Goal: Task Accomplishment & Management: Complete application form

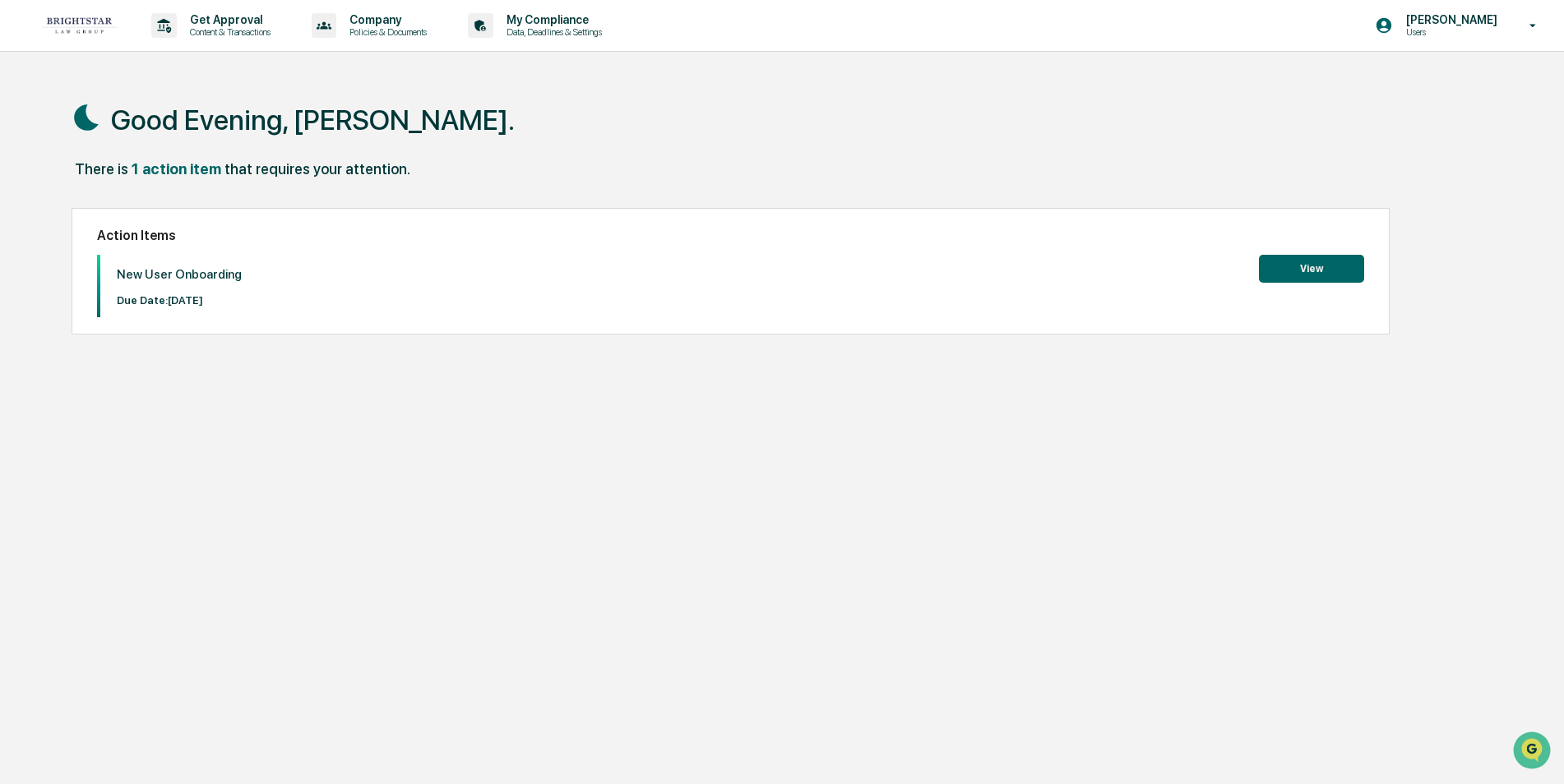
click at [1312, 267] on button "View" at bounding box center [1311, 269] width 105 height 28
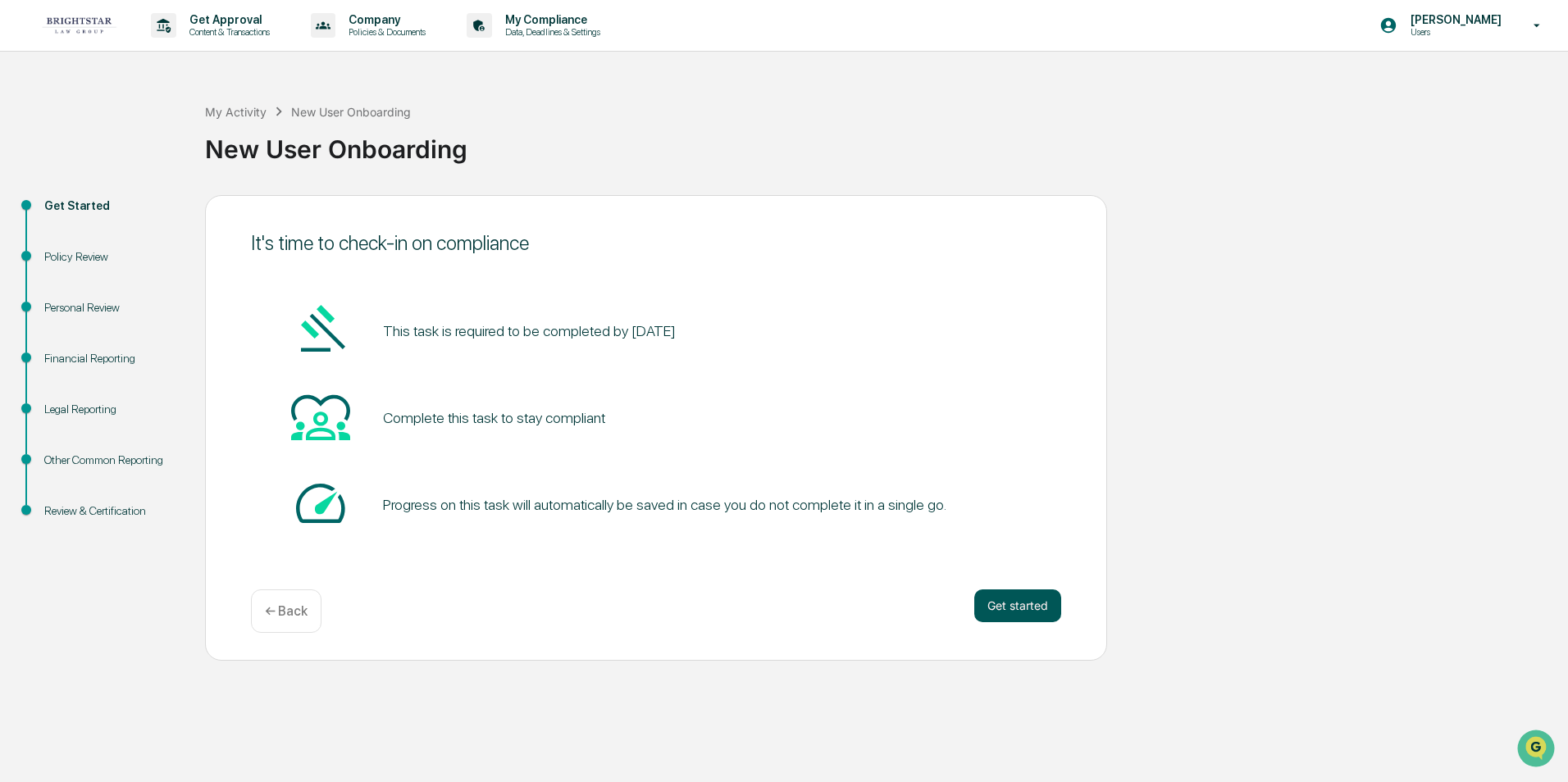
click at [998, 602] on button "Get started" at bounding box center [1017, 606] width 87 height 33
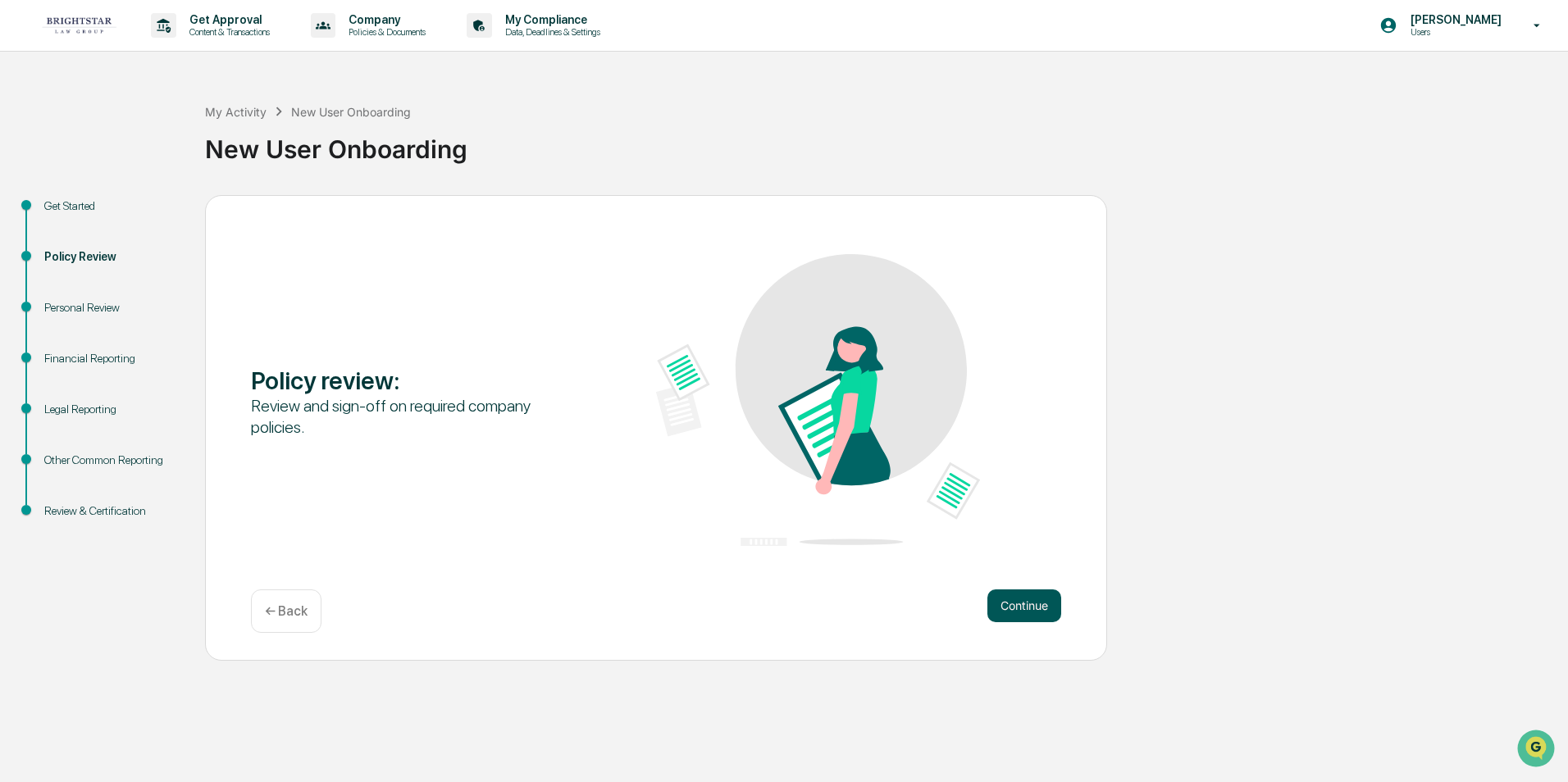
click at [1006, 601] on button "Continue" at bounding box center [1024, 606] width 74 height 33
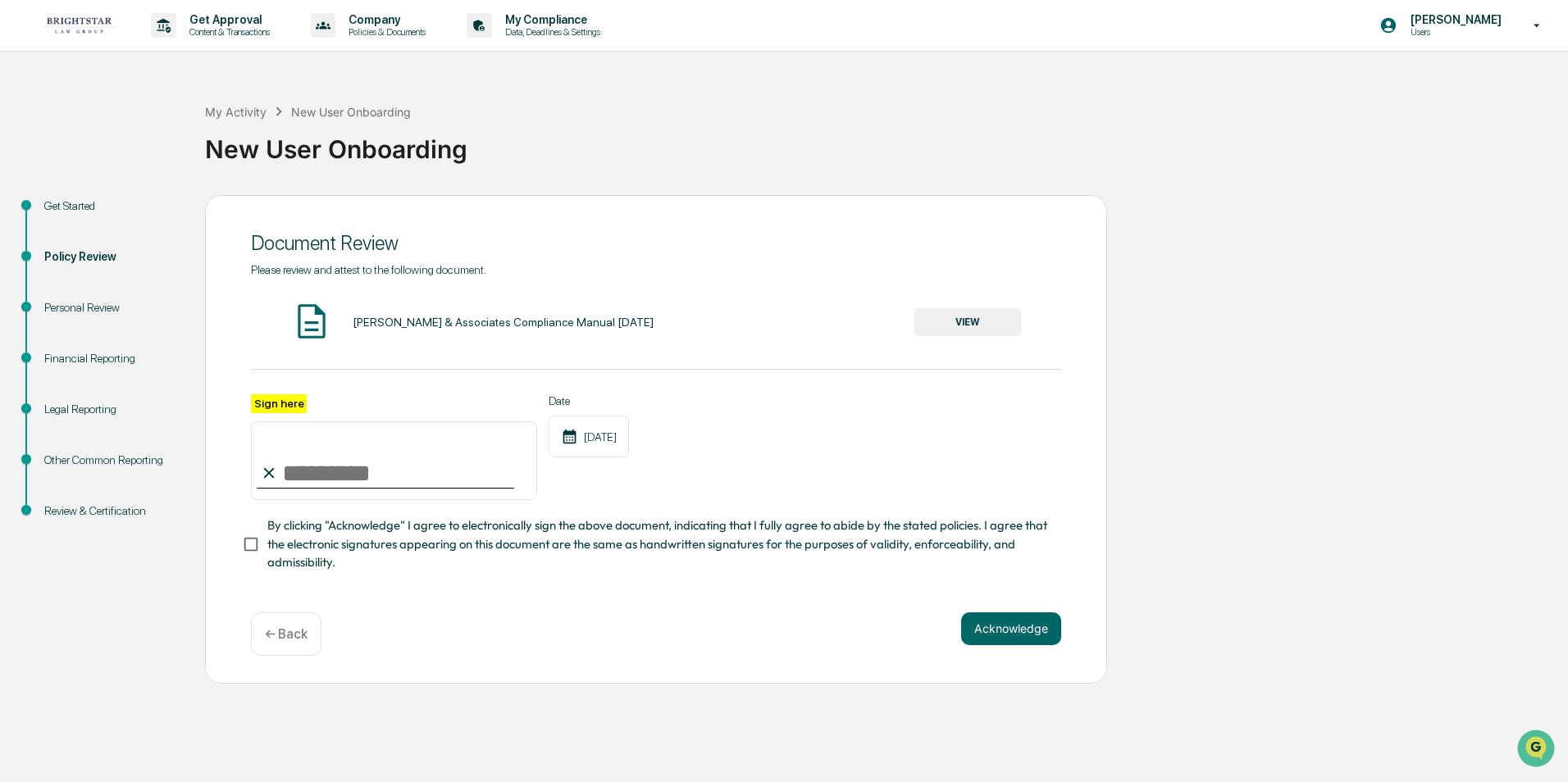
click at [285, 476] on input "Sign here" at bounding box center [394, 460] width 286 height 79
type input "**********"
click at [959, 320] on button "VIEW" at bounding box center [968, 322] width 107 height 28
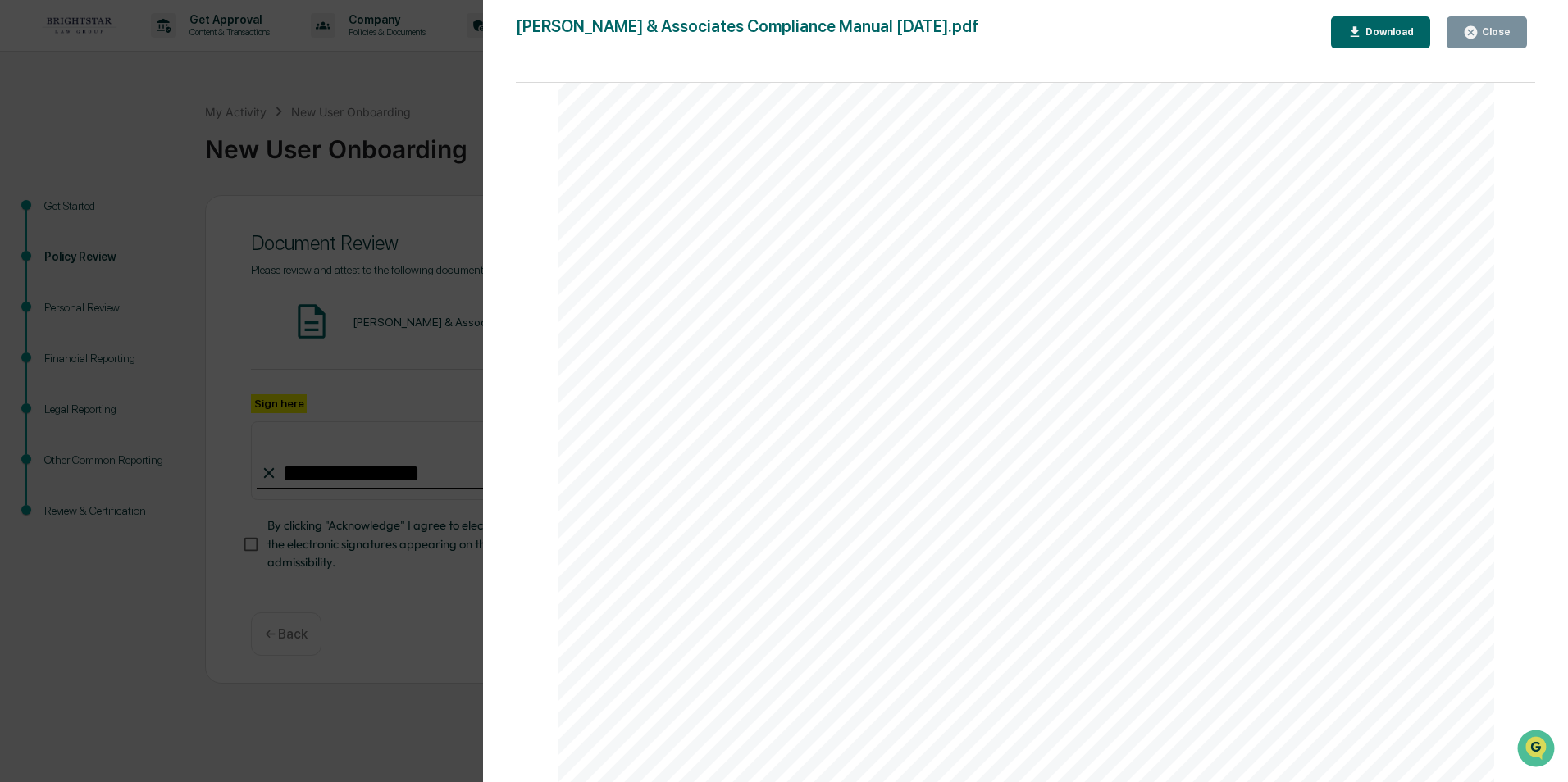
scroll to position [19167, 0]
click at [1472, 32] on icon "button" at bounding box center [1470, 32] width 12 height 12
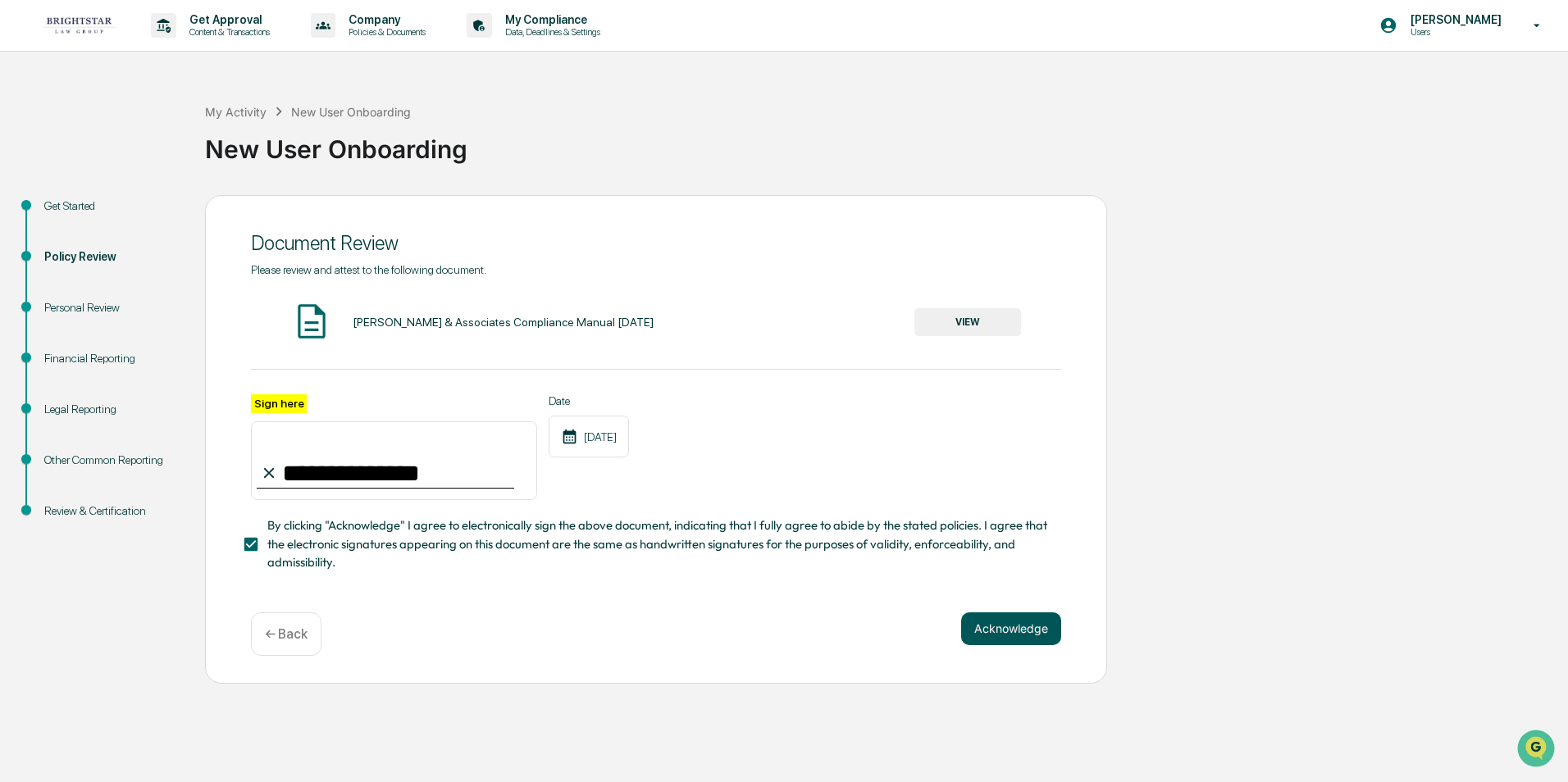
click at [988, 632] on button "Acknowledge" at bounding box center [1011, 629] width 100 height 33
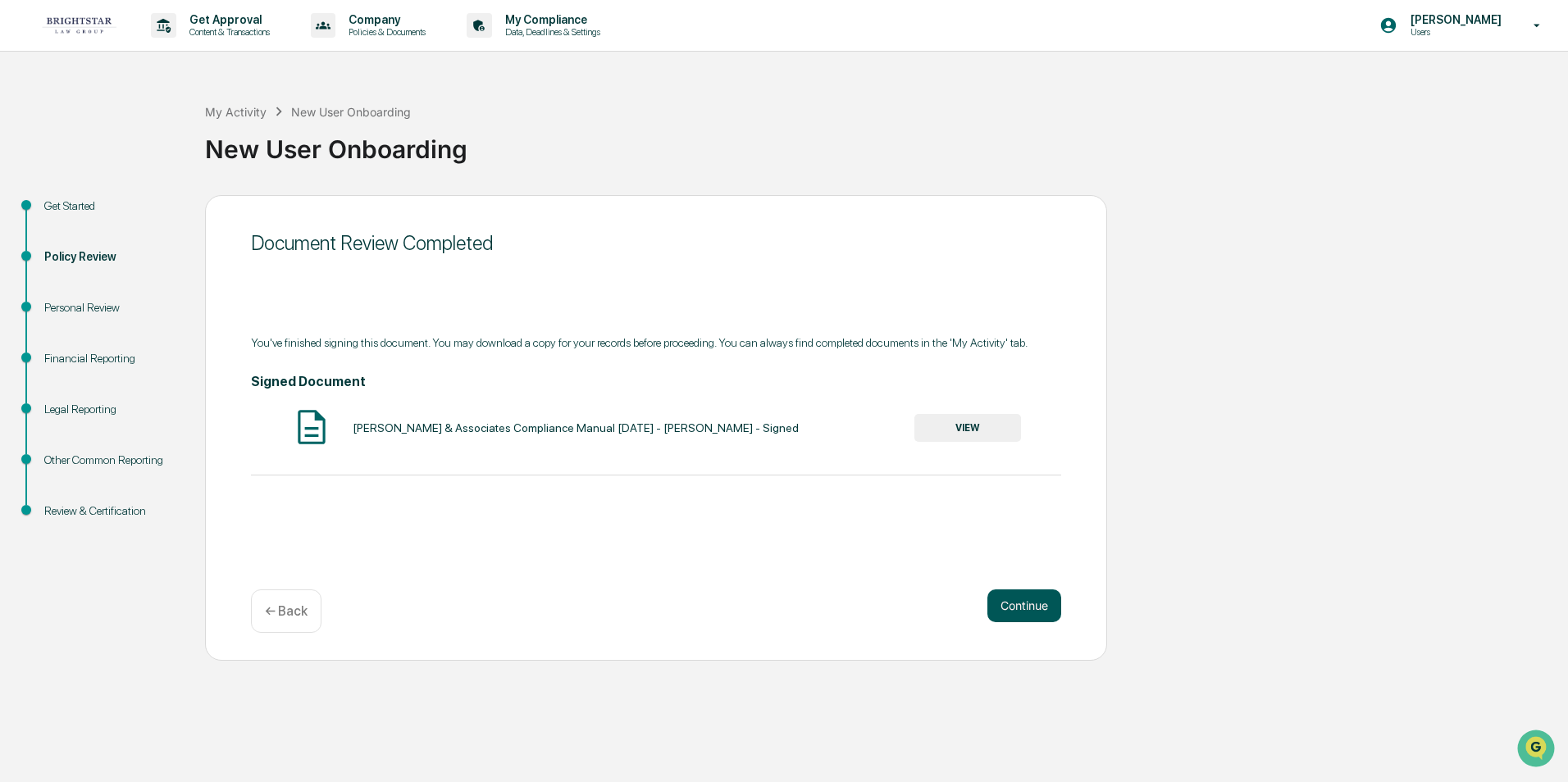
click at [1015, 594] on button "Continue" at bounding box center [1024, 606] width 74 height 33
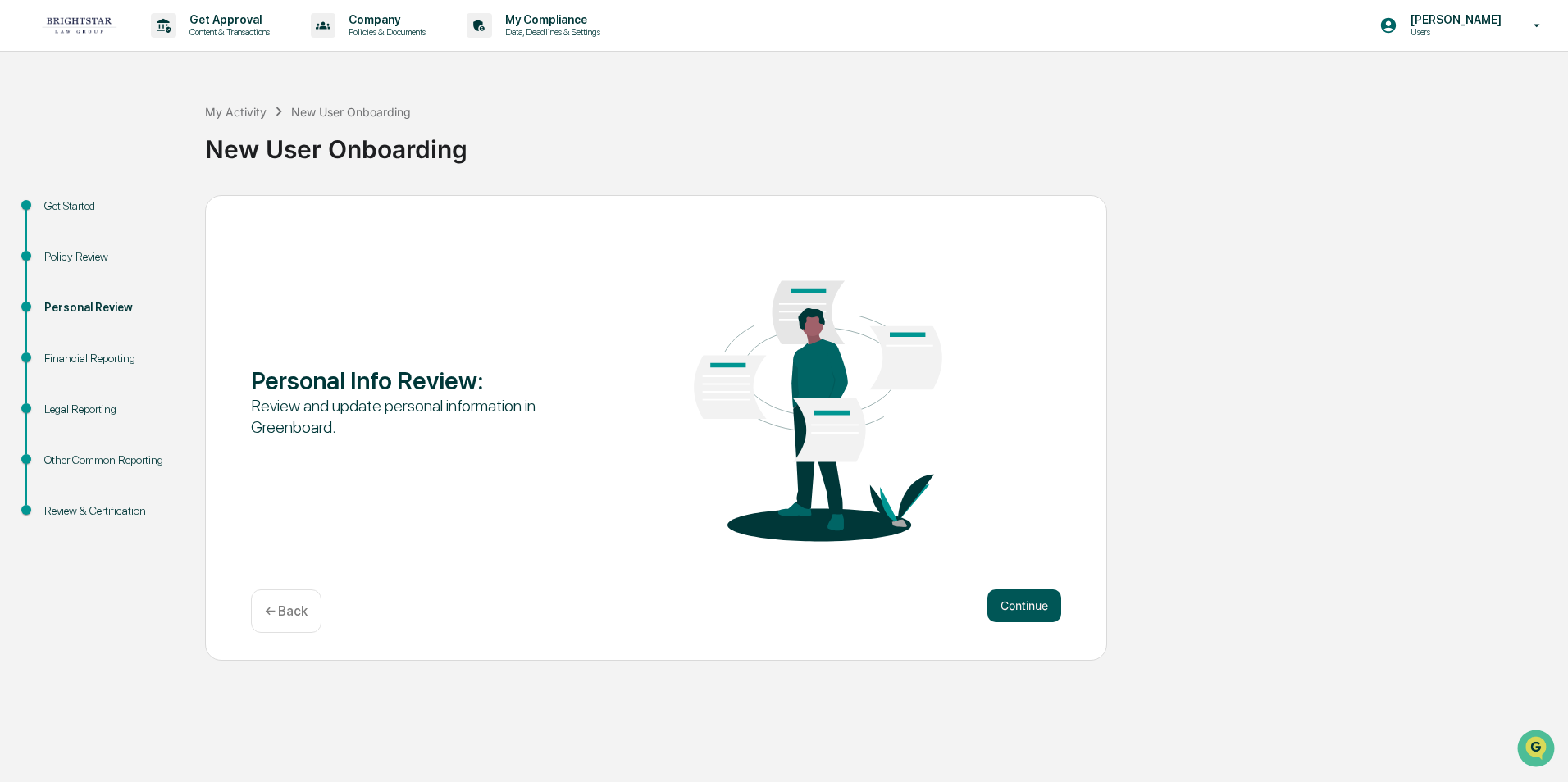
click at [1015, 608] on button "Continue" at bounding box center [1024, 606] width 74 height 33
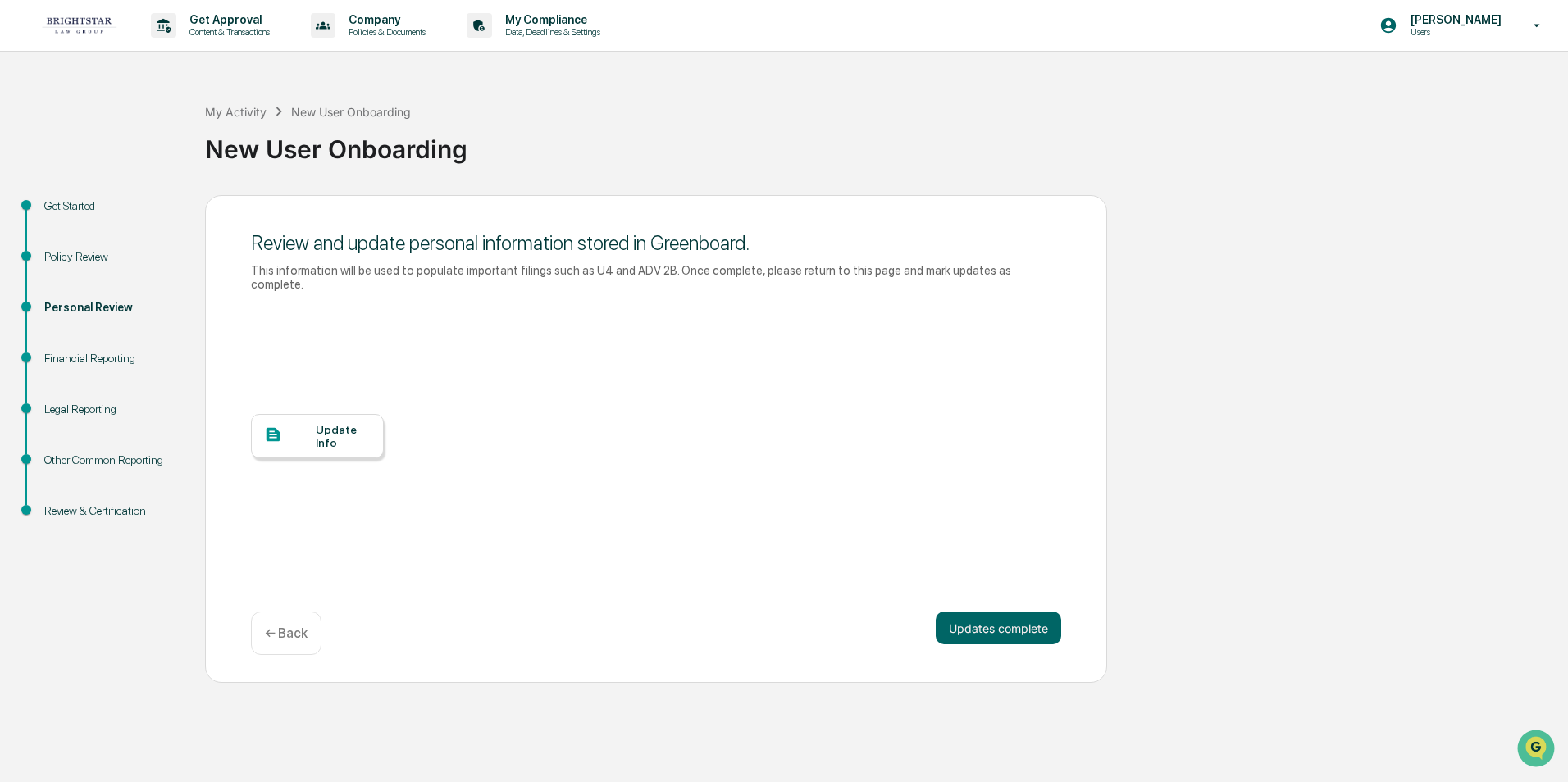
click at [336, 423] on div "Update Info" at bounding box center [343, 436] width 55 height 26
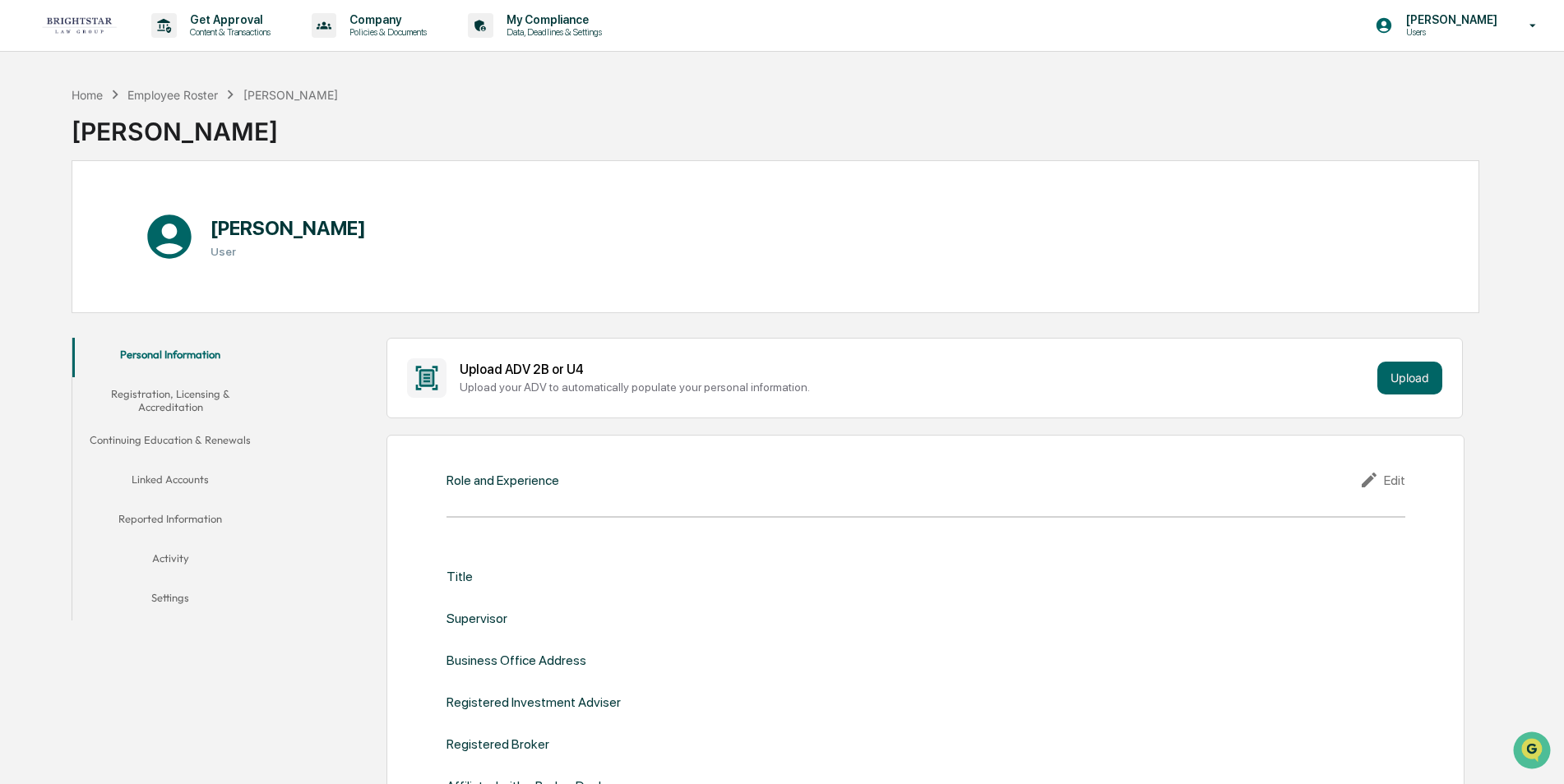
click at [168, 233] on icon at bounding box center [169, 236] width 52 height 52
click at [1437, 34] on p "Users" at bounding box center [1450, 32] width 113 height 12
click at [1378, 83] on li "Logout" at bounding box center [1444, 83] width 231 height 31
